Goal: Information Seeking & Learning: Learn about a topic

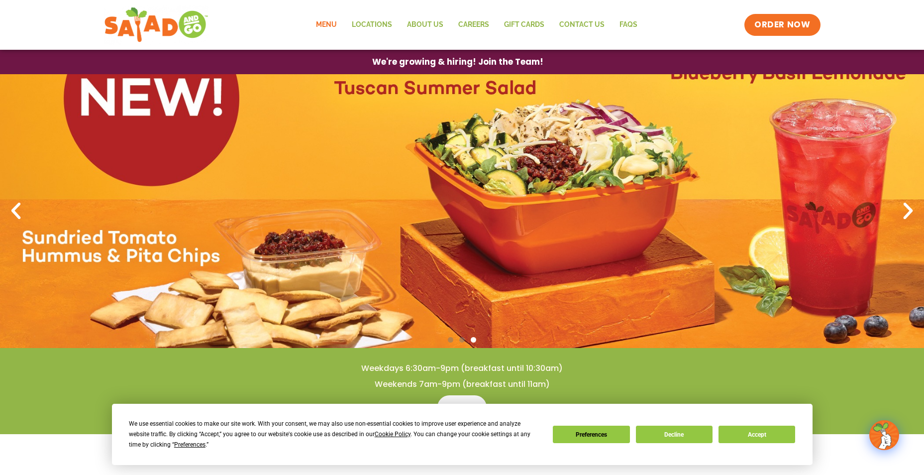
click at [331, 26] on link "Menu" at bounding box center [327, 24] width 36 height 23
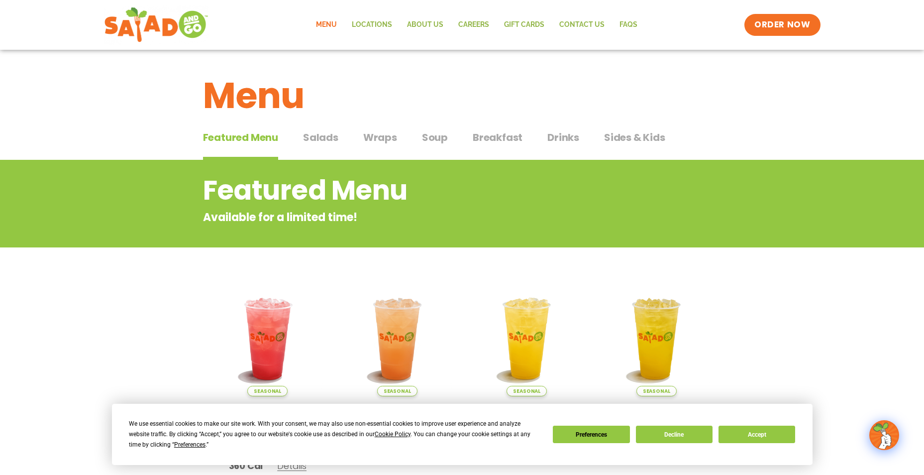
click at [380, 135] on span "Wraps" at bounding box center [380, 137] width 34 height 15
